Goal: Information Seeking & Learning: Find specific fact

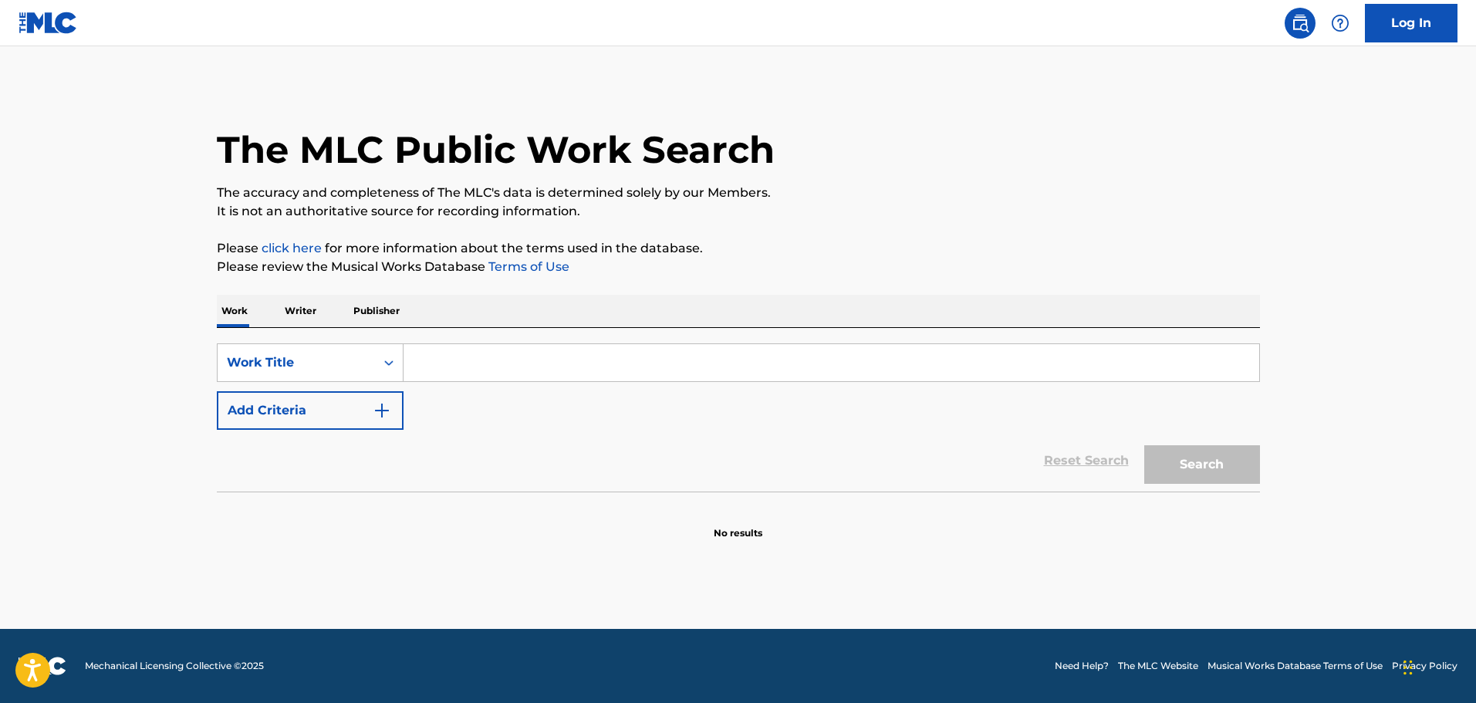
click at [589, 355] on input "Search Form" at bounding box center [831, 362] width 856 height 37
click at [406, 411] on div "SearchWithCriteria229eaae9-7a6c-4ae2-9689-1ceaf74b6dfa Work Title Add Criteria" at bounding box center [738, 386] width 1043 height 86
click at [373, 413] on button "Add Criteria" at bounding box center [310, 410] width 187 height 39
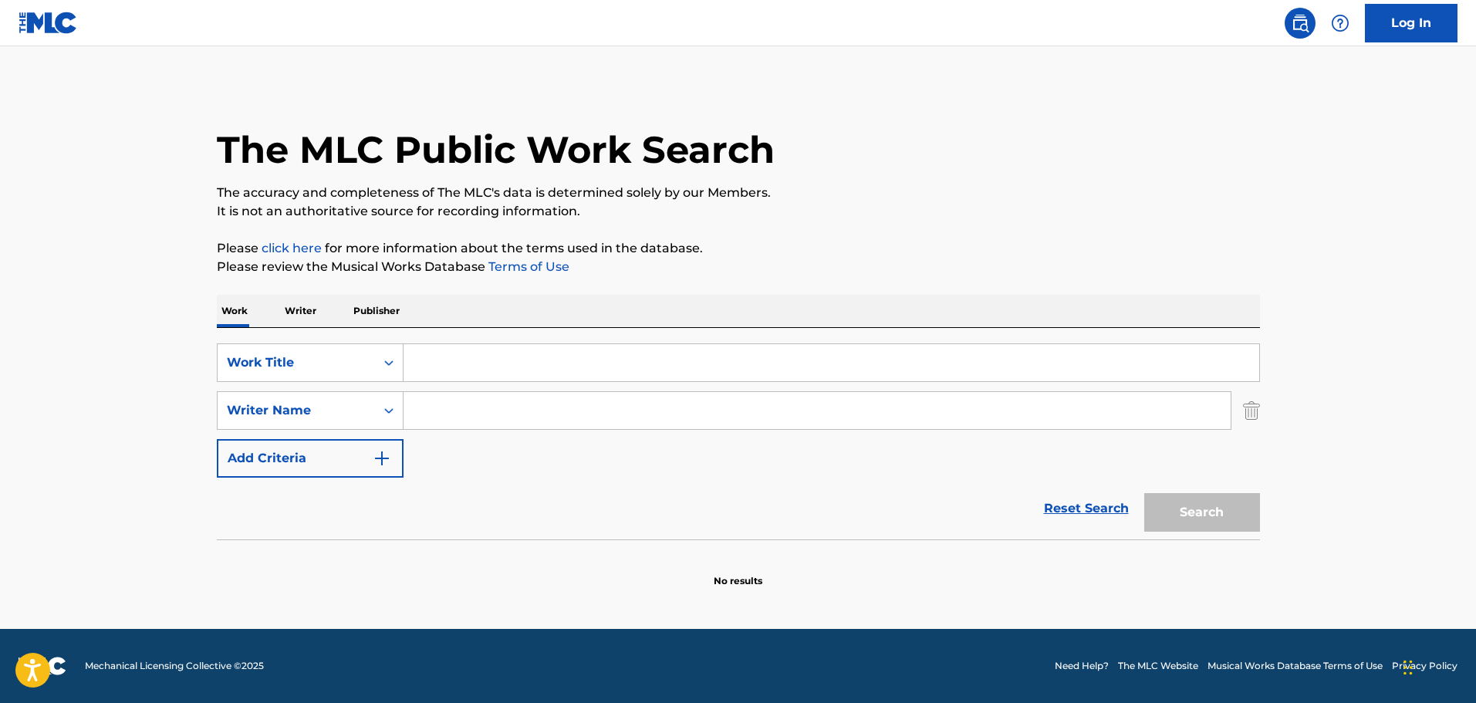
click at [441, 413] on input "Search Form" at bounding box center [816, 410] width 827 height 37
paste input "[PERSON_NAME]"
type input "[PERSON_NAME]"
click at [481, 377] on input "Search Form" at bounding box center [831, 362] width 856 height 37
type input "rome cues"
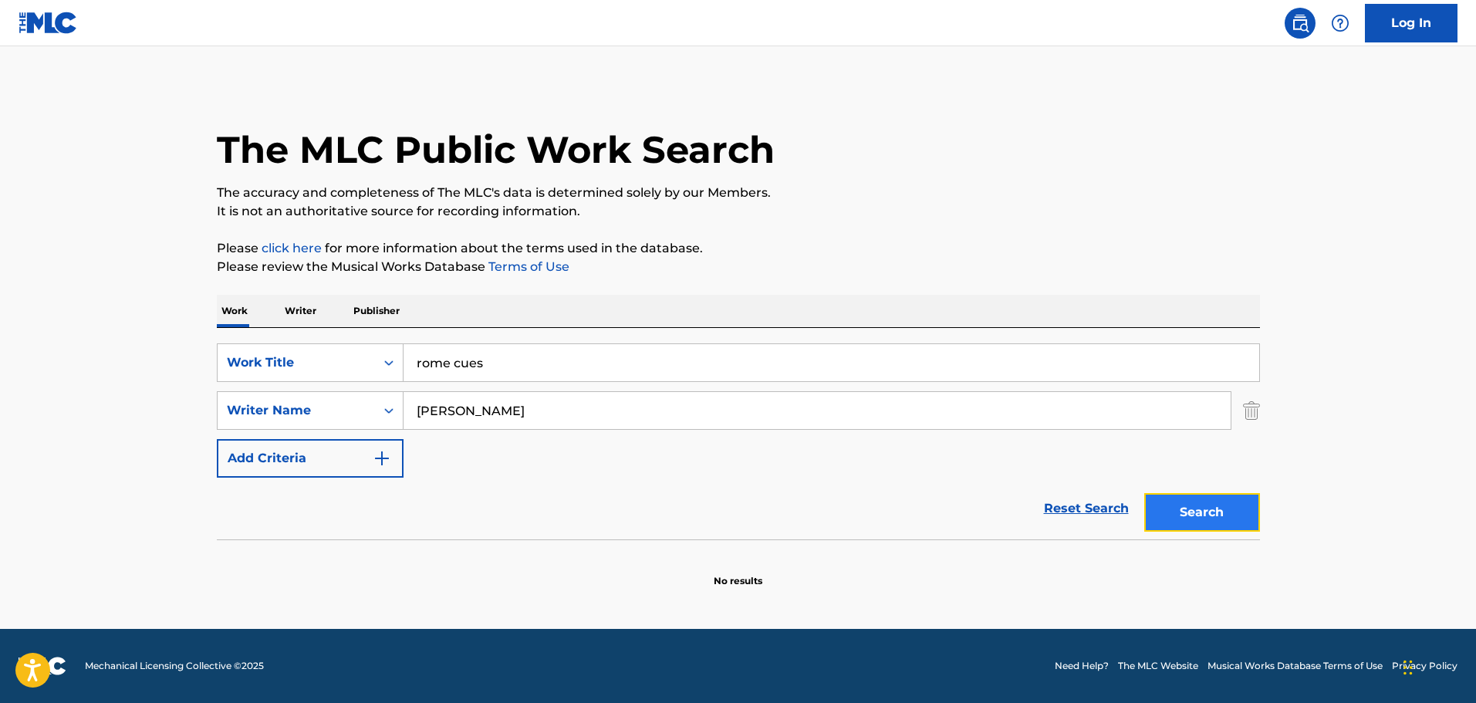
click at [1214, 497] on button "Search" at bounding box center [1202, 512] width 116 height 39
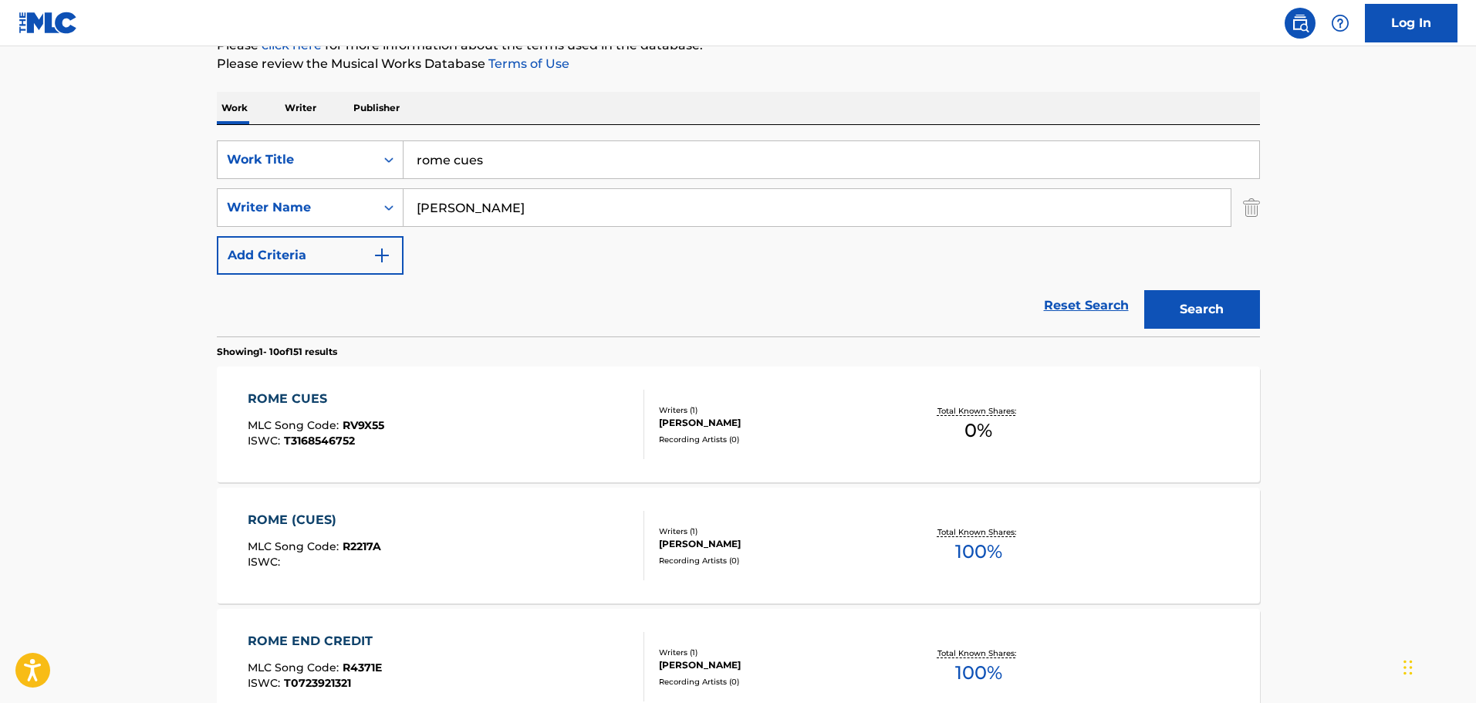
scroll to position [231, 0]
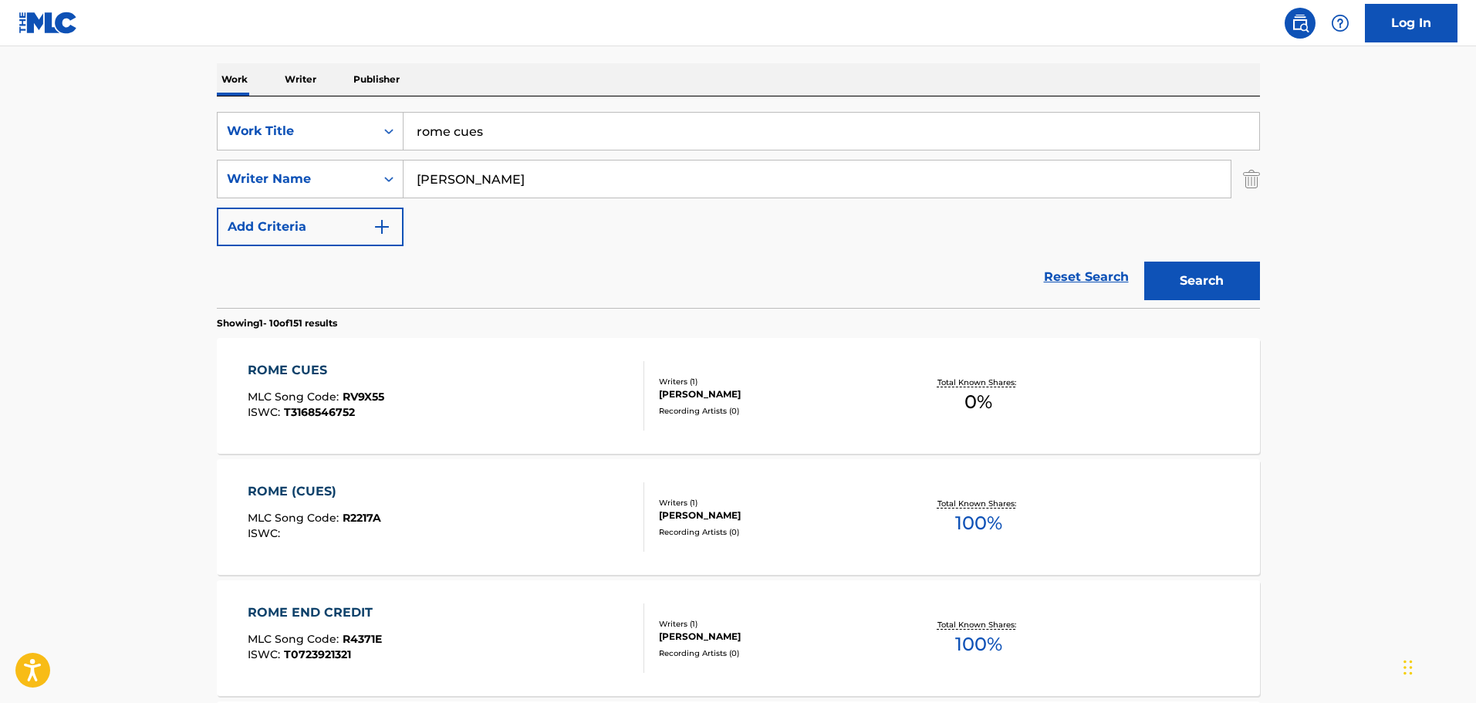
click at [300, 495] on div "ROME (CUES)" at bounding box center [314, 491] width 133 height 19
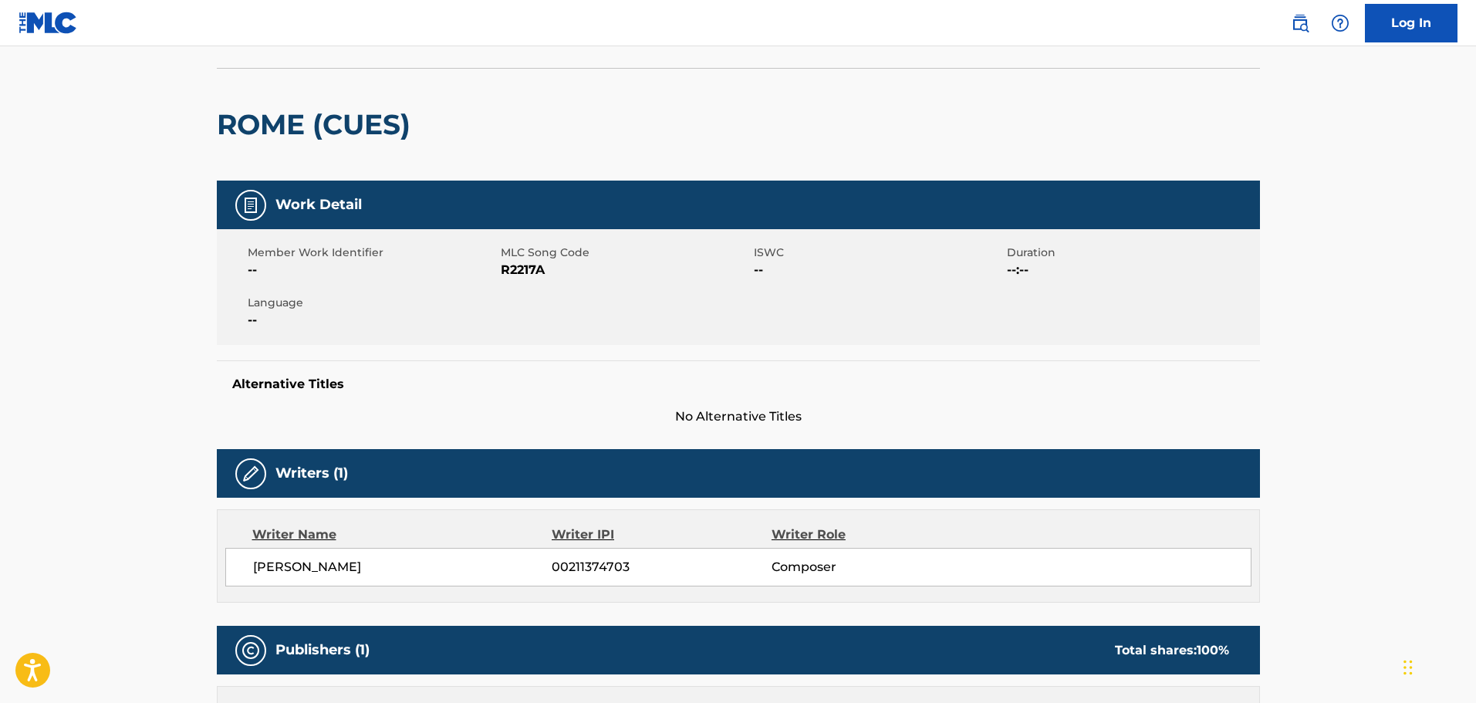
scroll to position [386, 0]
